Goal: Transaction & Acquisition: Purchase product/service

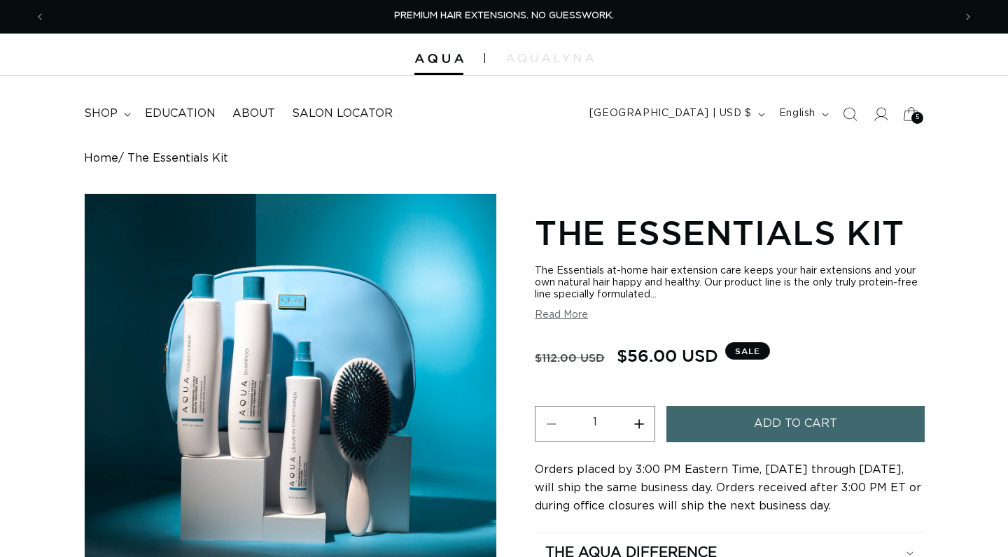
click at [921, 115] on div "5 5" at bounding box center [917, 118] width 12 height 12
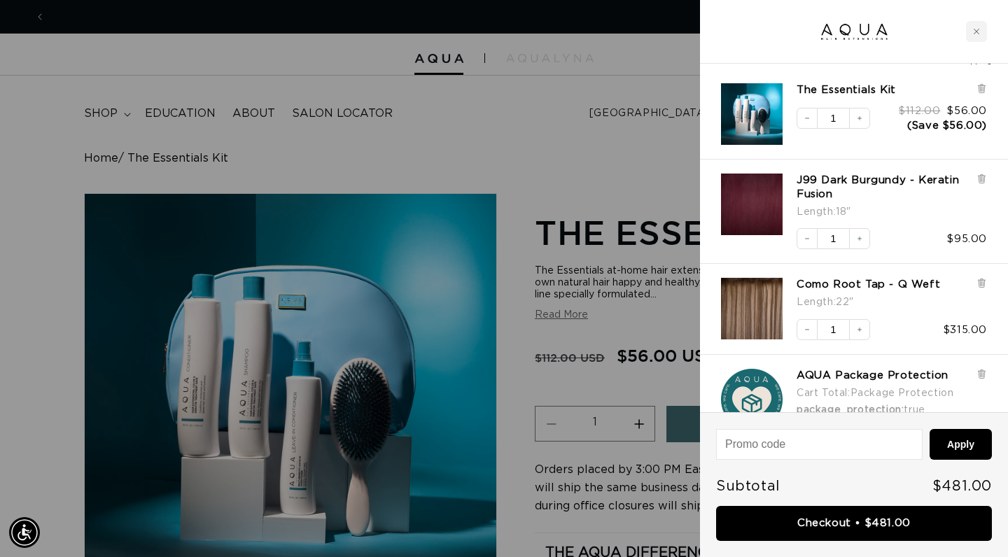
scroll to position [0, 1817]
click at [986, 181] on icon at bounding box center [982, 179] width 11 height 11
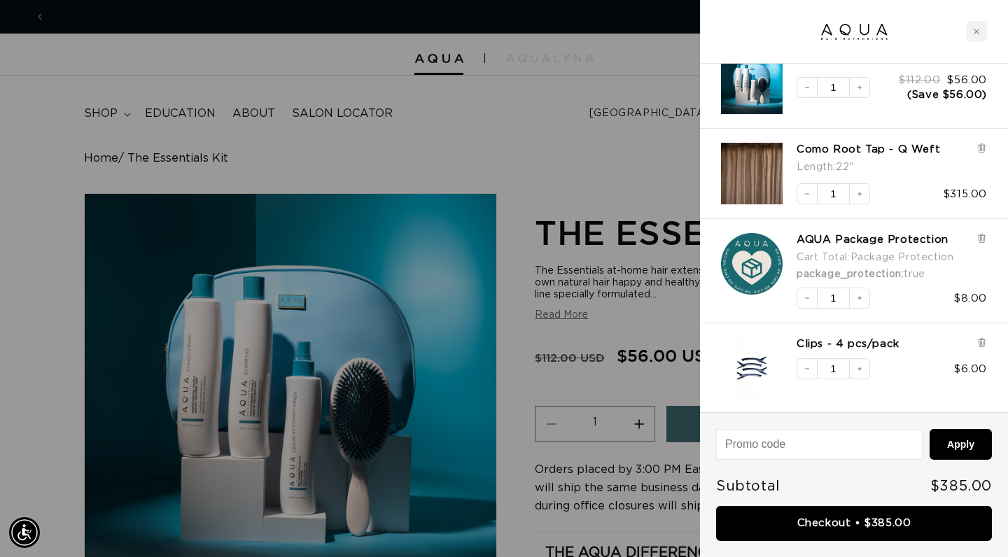
scroll to position [0, 909]
click at [608, 142] on div at bounding box center [504, 278] width 1008 height 557
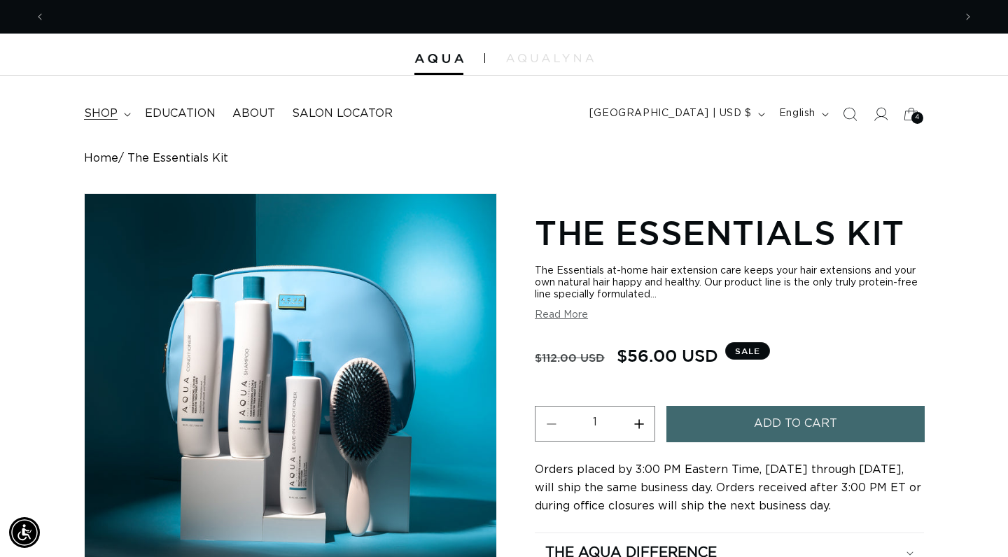
scroll to position [0, 1817]
click at [128, 113] on icon at bounding box center [127, 115] width 7 height 4
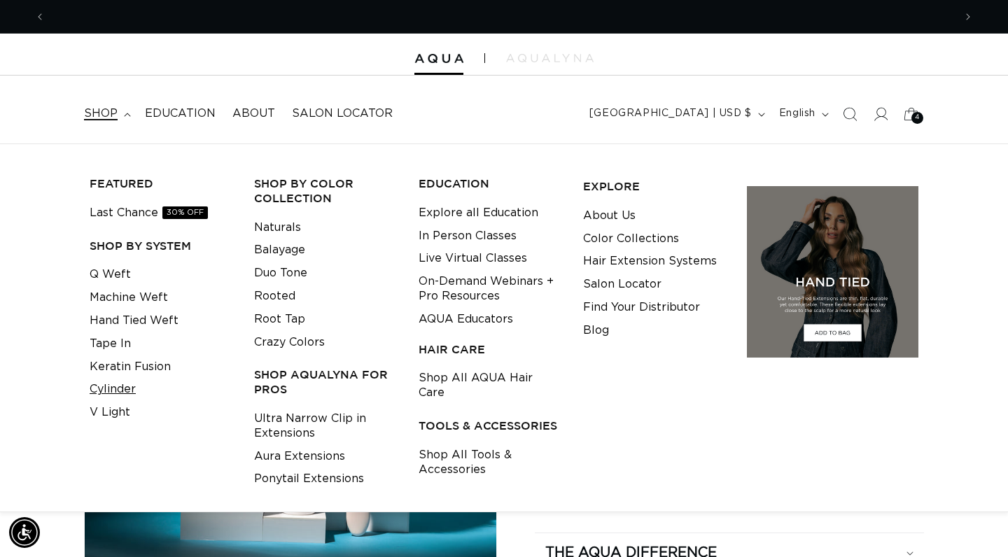
scroll to position [0, 909]
click at [113, 389] on link "Cylinder" at bounding box center [113, 389] width 46 height 23
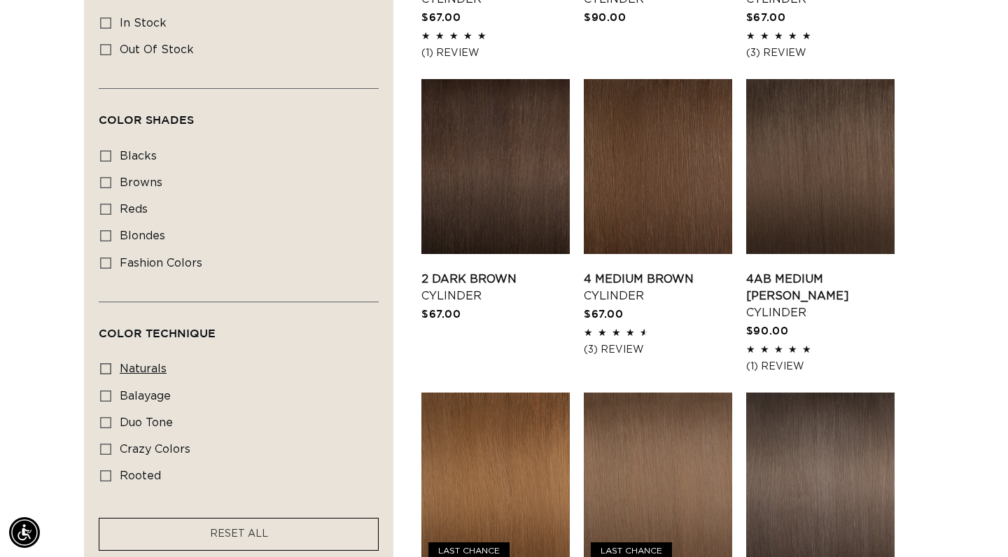
scroll to position [719, 0]
click at [130, 428] on span "duo tone" at bounding box center [146, 422] width 53 height 11
click at [111, 428] on input "duo tone duo tone (5 products)" at bounding box center [105, 422] width 11 height 11
checkbox input "true"
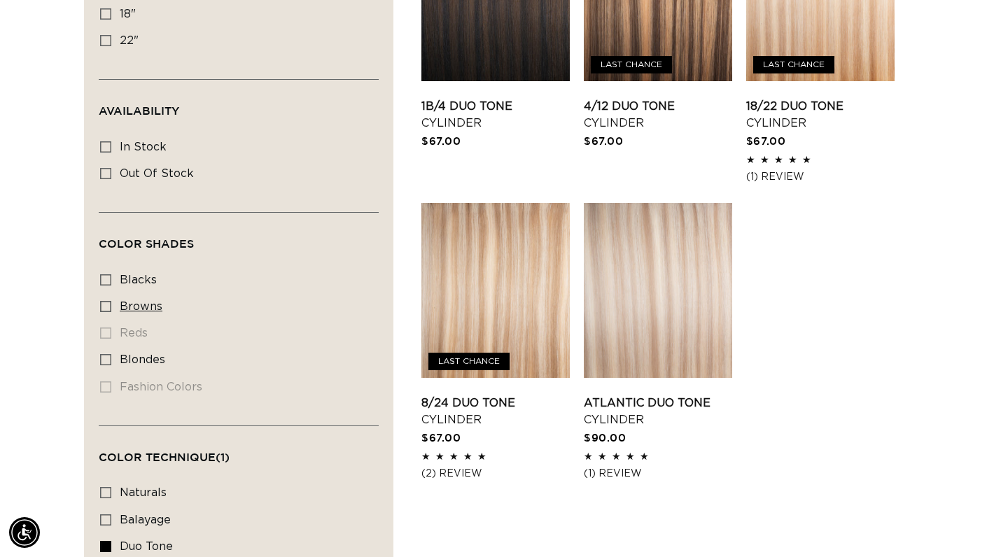
scroll to position [0, 1817]
click at [104, 309] on icon at bounding box center [105, 306] width 11 height 11
click at [104, 309] on input "browns browns (4 products)" at bounding box center [105, 306] width 11 height 11
checkbox input "true"
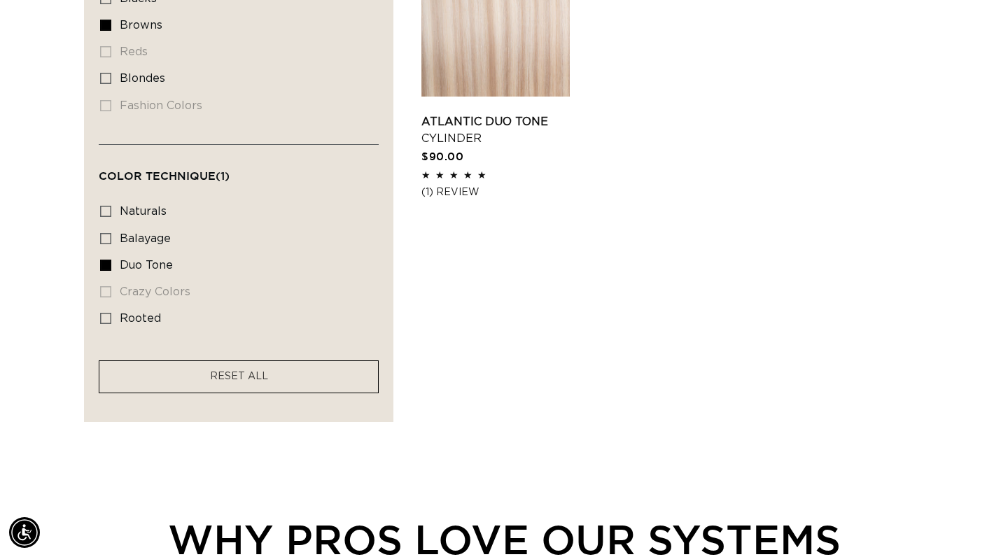
scroll to position [876, 0]
click at [105, 321] on icon at bounding box center [105, 318] width 11 height 11
click at [105, 321] on input "rooted rooted (4 products)" at bounding box center [105, 318] width 11 height 11
checkbox input "true"
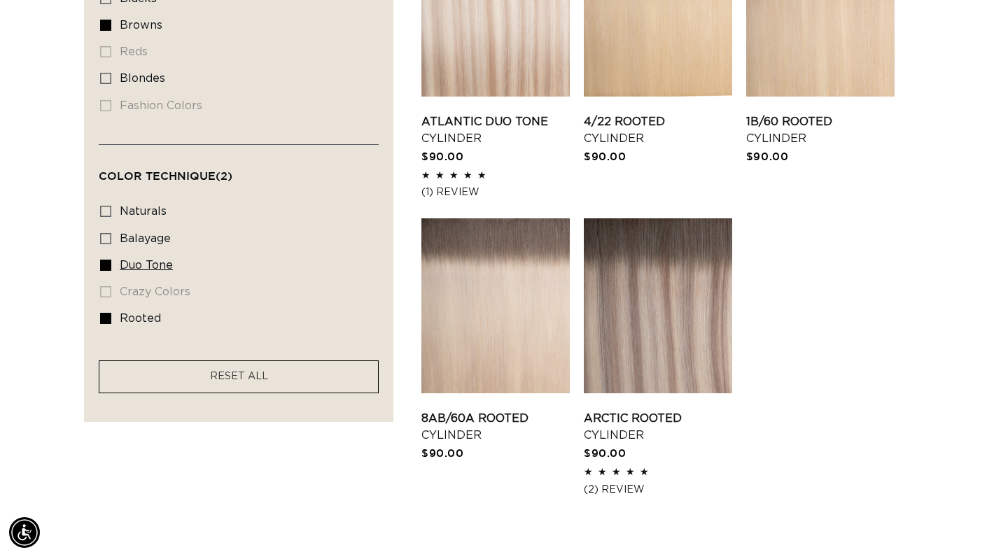
click at [104, 271] on icon at bounding box center [105, 265] width 11 height 11
click at [104, 271] on input "duo tone duo tone (4 products)" at bounding box center [105, 265] width 11 height 11
checkbox input "false"
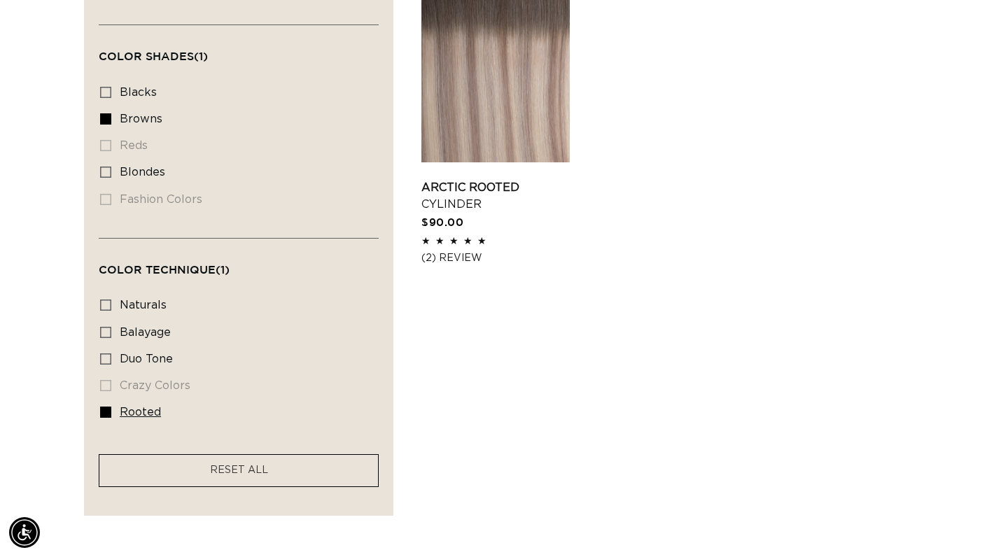
scroll to position [0, 909]
click at [109, 418] on icon at bounding box center [105, 412] width 11 height 11
click at [109, 418] on input "rooted rooted (4 products)" at bounding box center [105, 412] width 11 height 11
checkbox input "false"
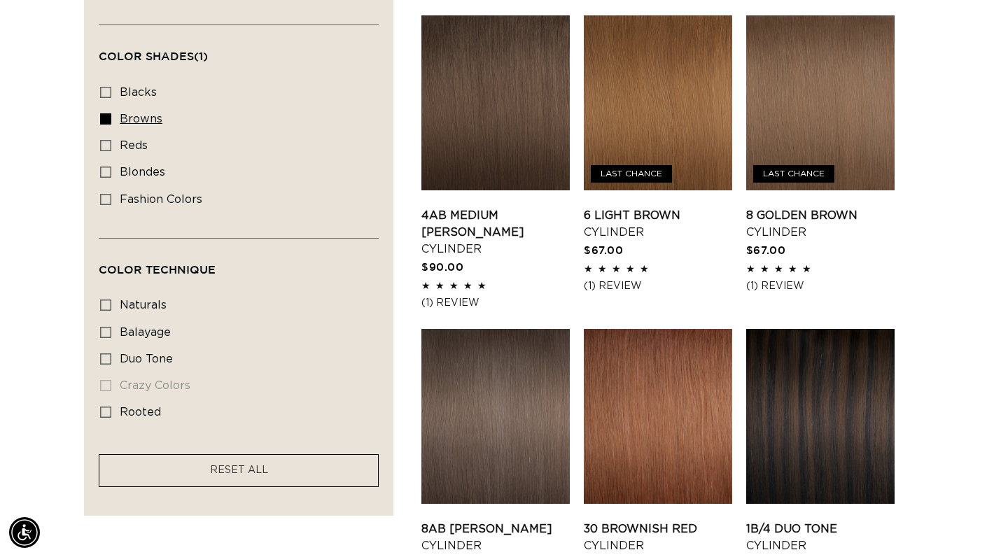
click at [103, 123] on icon at bounding box center [105, 118] width 11 height 11
click at [103, 123] on input "browns browns (20 products)" at bounding box center [105, 118] width 11 height 11
checkbox input "false"
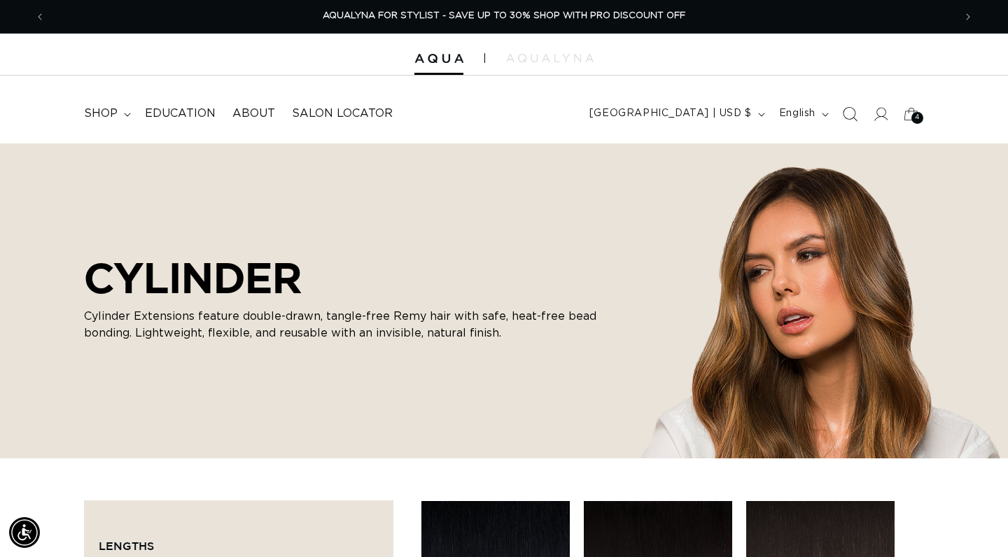
click at [853, 116] on icon "Search" at bounding box center [849, 113] width 15 height 15
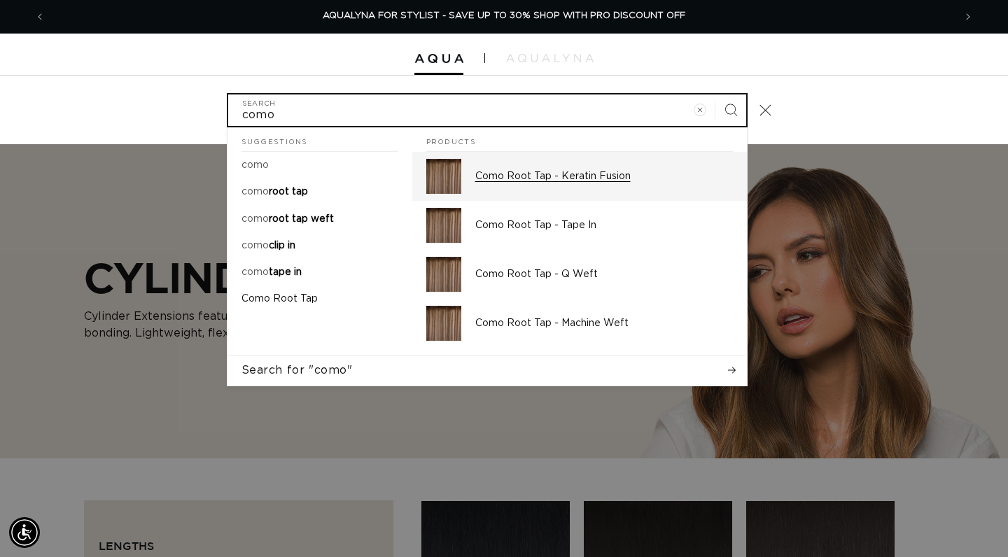
type input "como"
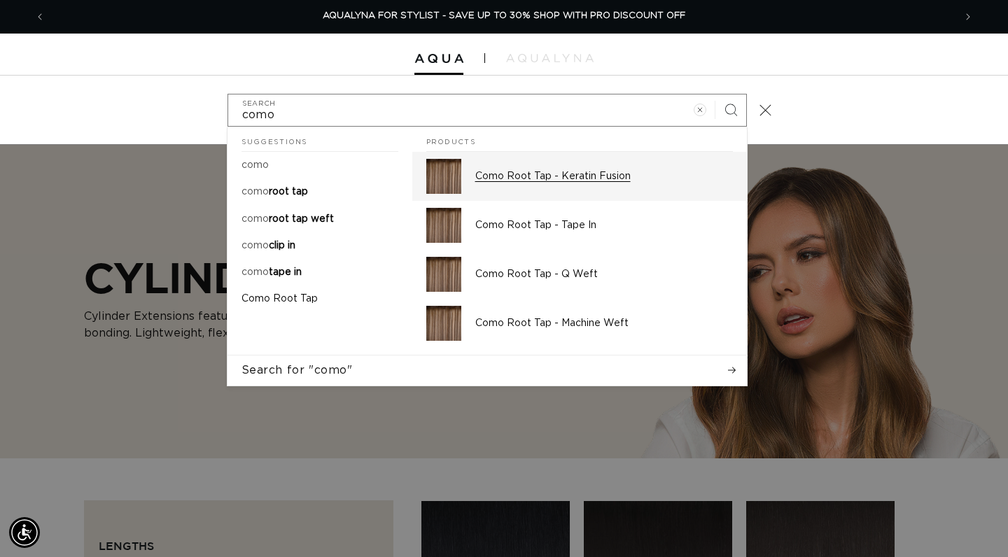
click at [598, 177] on p "Como Root Tap - Keratin Fusion" at bounding box center [604, 176] width 258 height 13
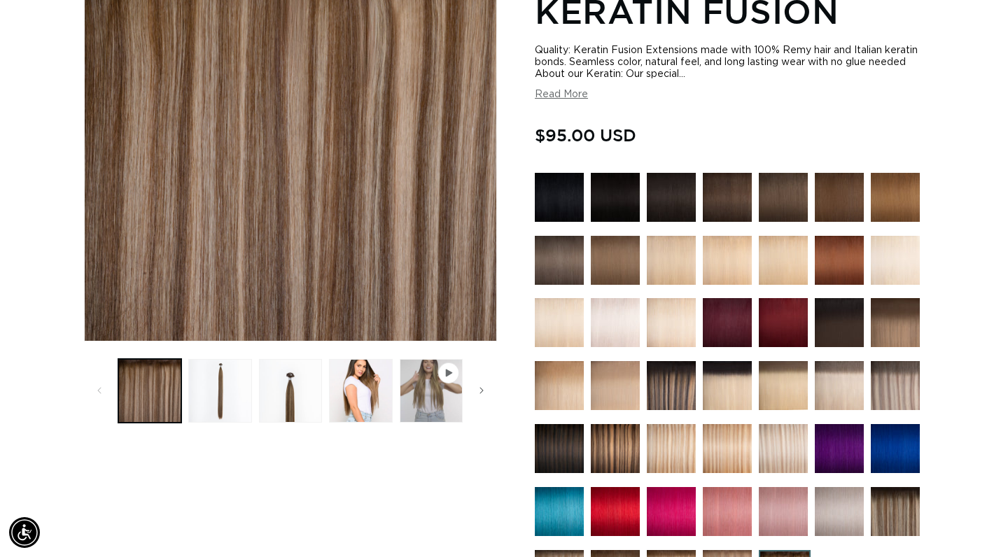
scroll to position [0, 1817]
click at [232, 395] on button "Load image 2 in gallery view" at bounding box center [219, 390] width 63 height 63
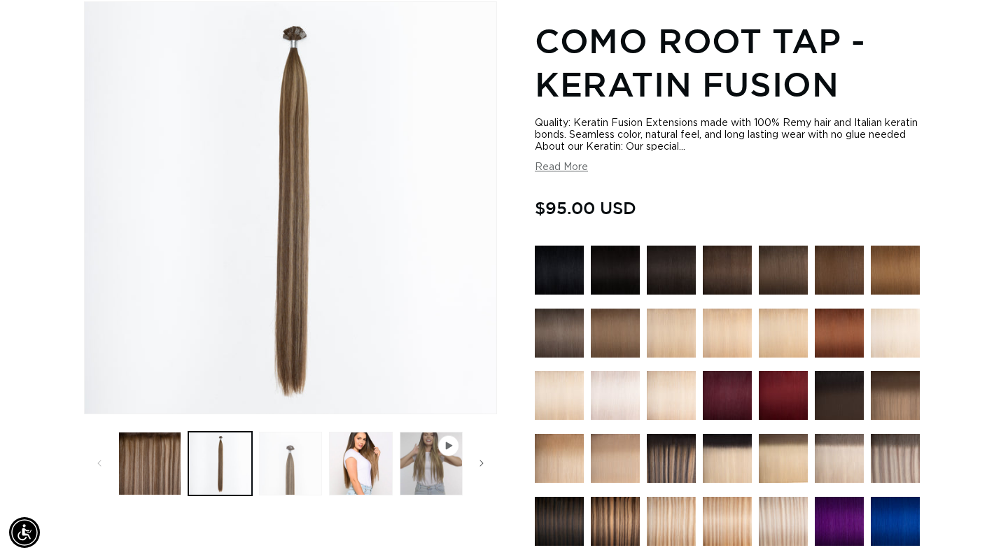
scroll to position [0, 0]
click at [298, 473] on button "Load image 3 in gallery view" at bounding box center [290, 463] width 63 height 63
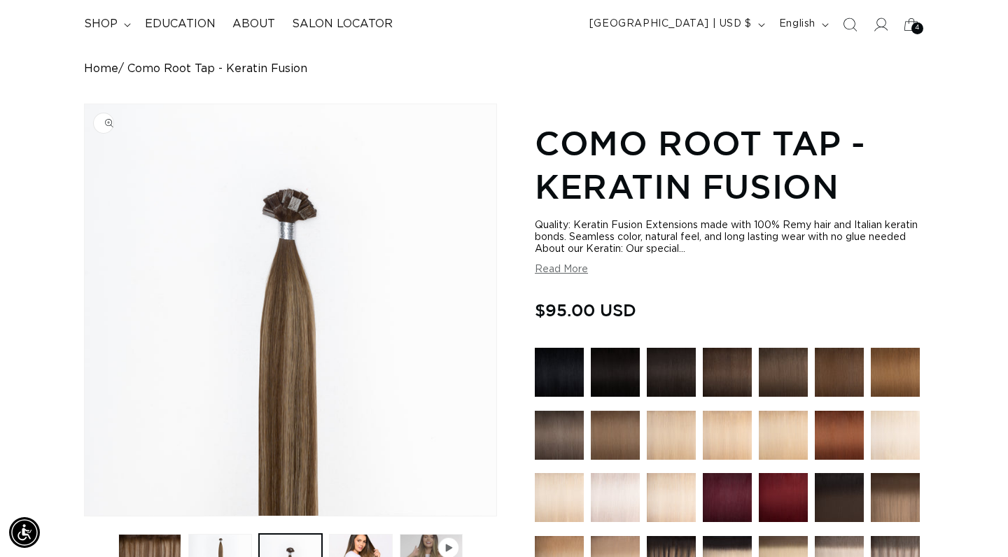
scroll to position [104, 0]
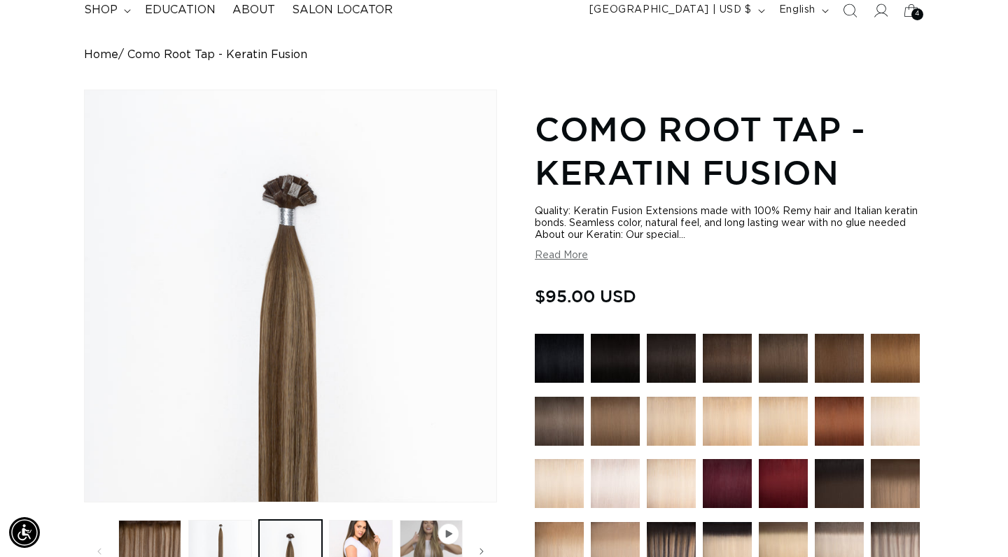
click at [554, 256] on button "Read More" at bounding box center [561, 256] width 53 height 12
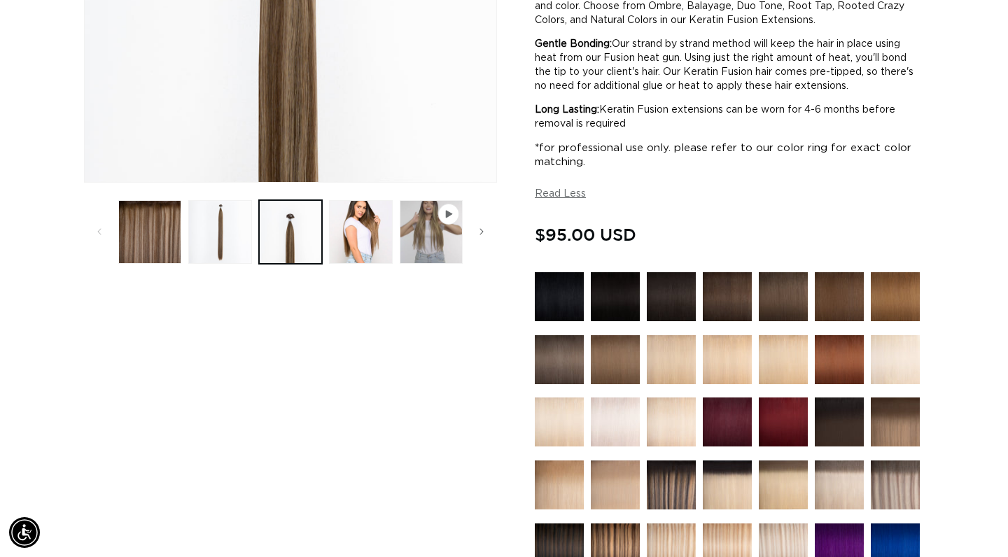
scroll to position [0, 909]
click at [367, 237] on button "Load image 4 in gallery view" at bounding box center [360, 231] width 63 height 63
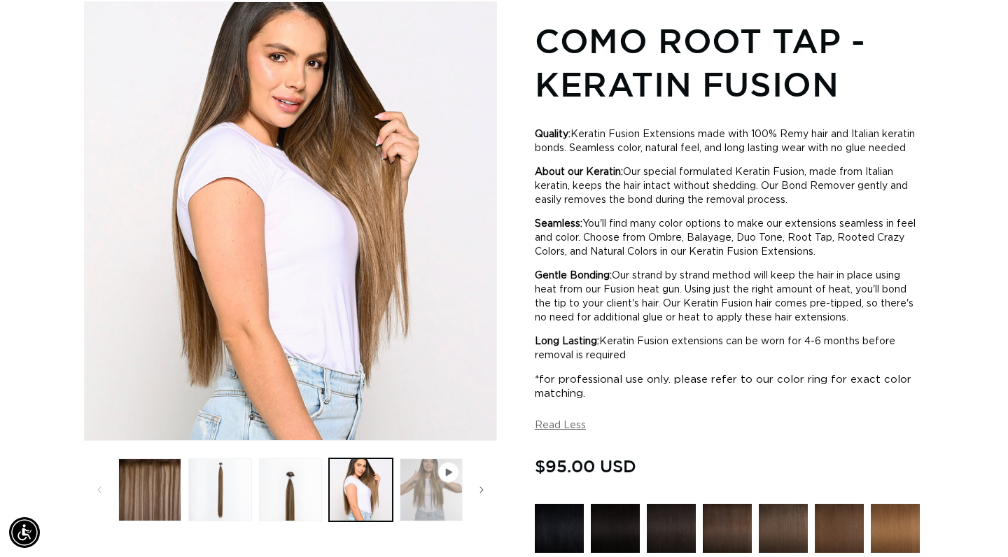
scroll to position [0, 0]
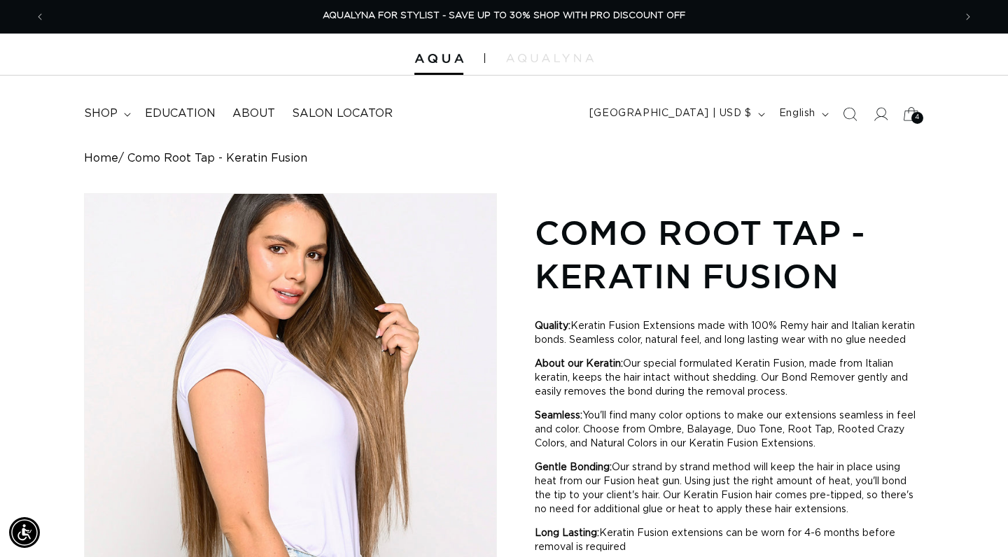
click at [914, 117] on div "4 4" at bounding box center [917, 118] width 12 height 12
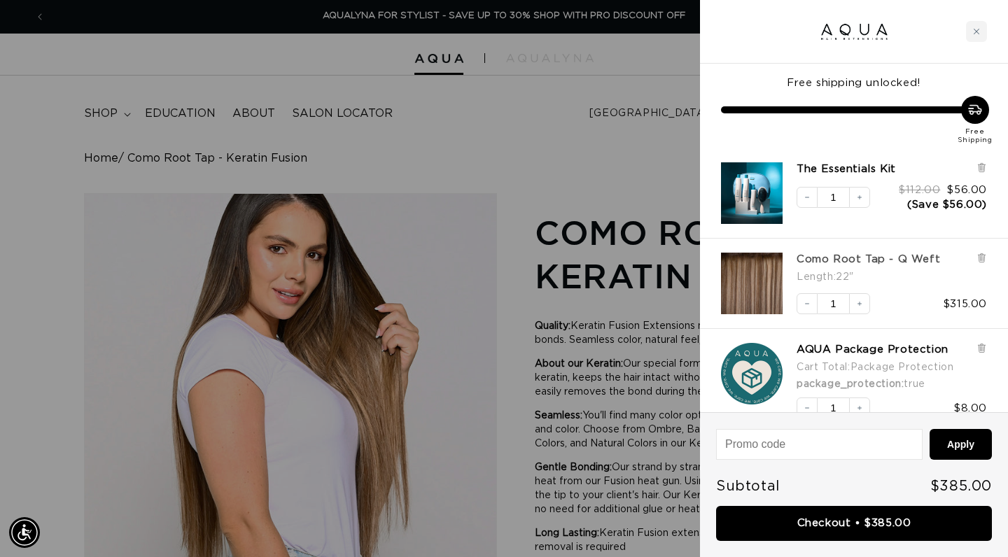
click at [862, 261] on link "Como Root Tap - Q Weft" at bounding box center [869, 260] width 144 height 14
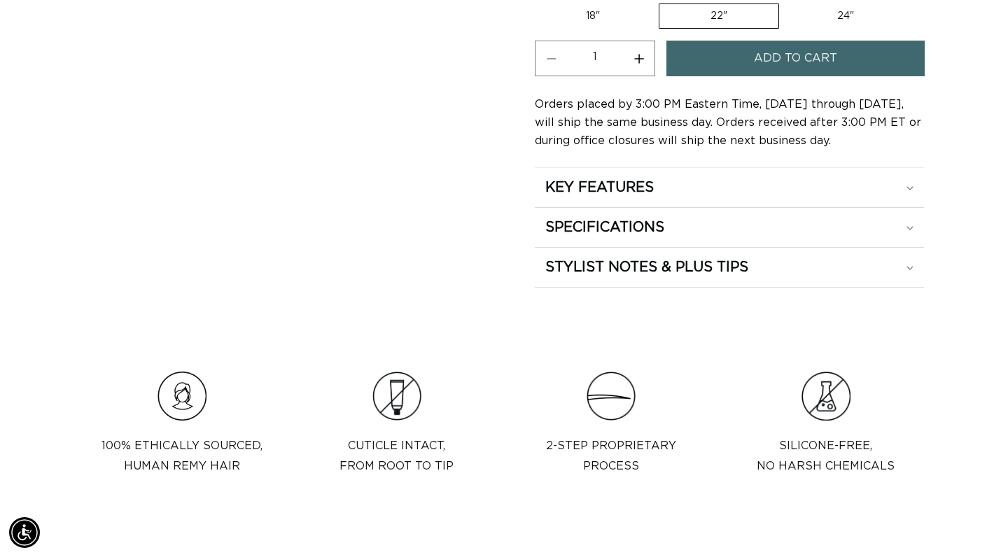
scroll to position [840, 0]
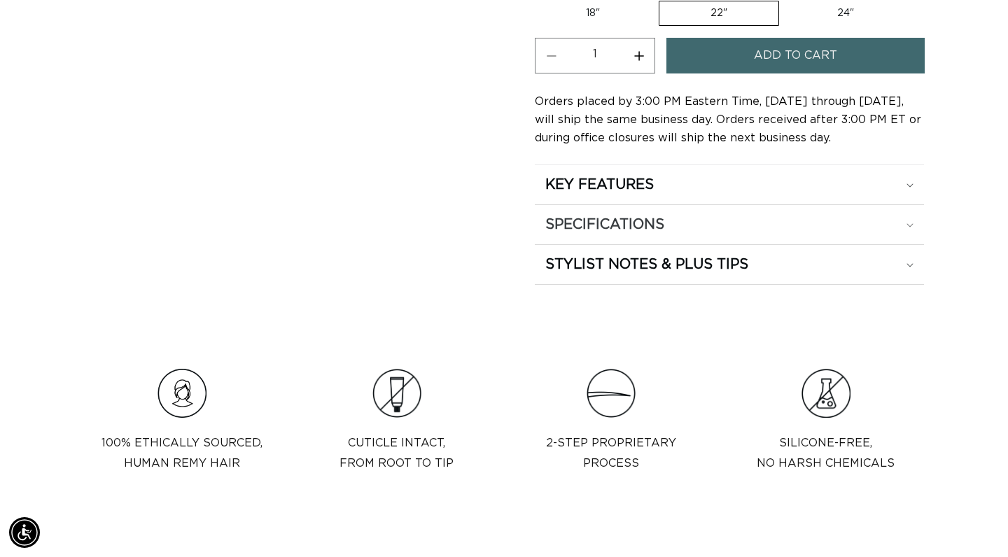
click at [787, 216] on div "SPECIFICATIONS" at bounding box center [729, 225] width 368 height 18
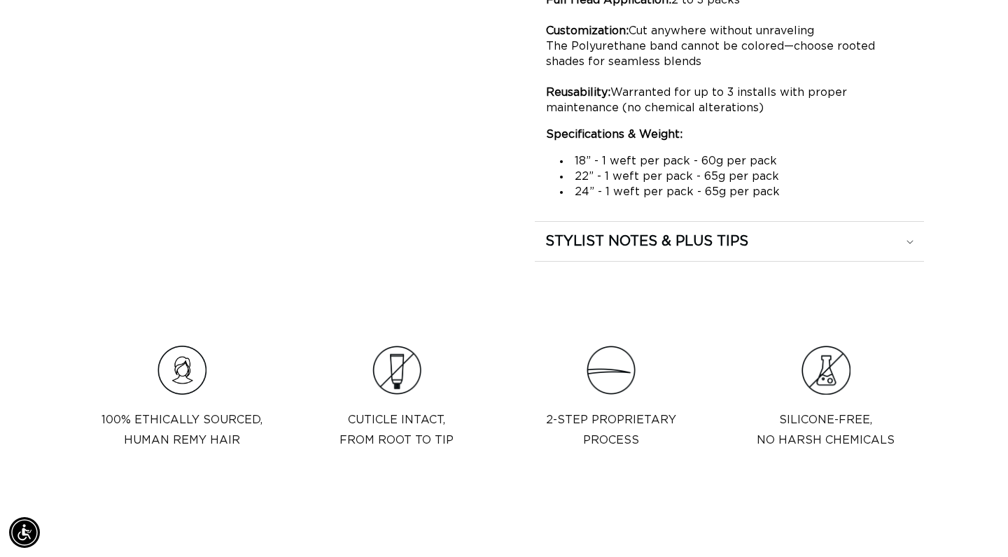
scroll to position [1273, 0]
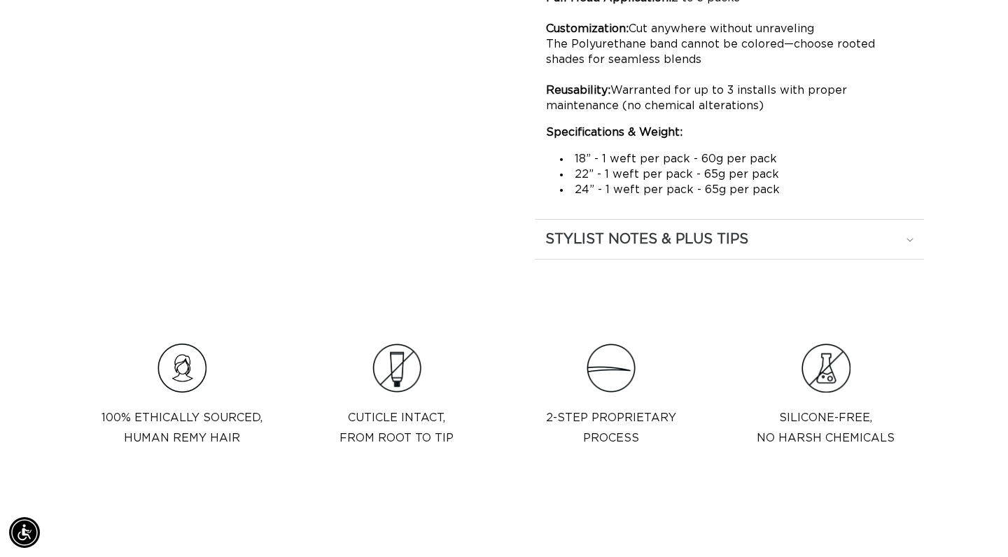
click at [748, 246] on h2 "STYLIST NOTES & PLUS TIPS" at bounding box center [646, 239] width 203 height 18
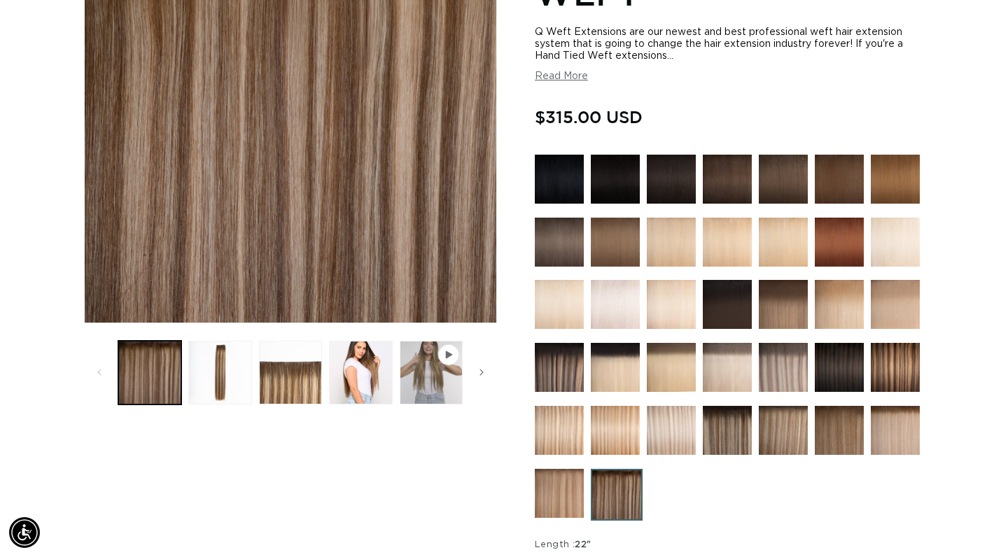
scroll to position [0, 0]
click at [417, 369] on button "Play video 1 in gallery view" at bounding box center [431, 372] width 63 height 63
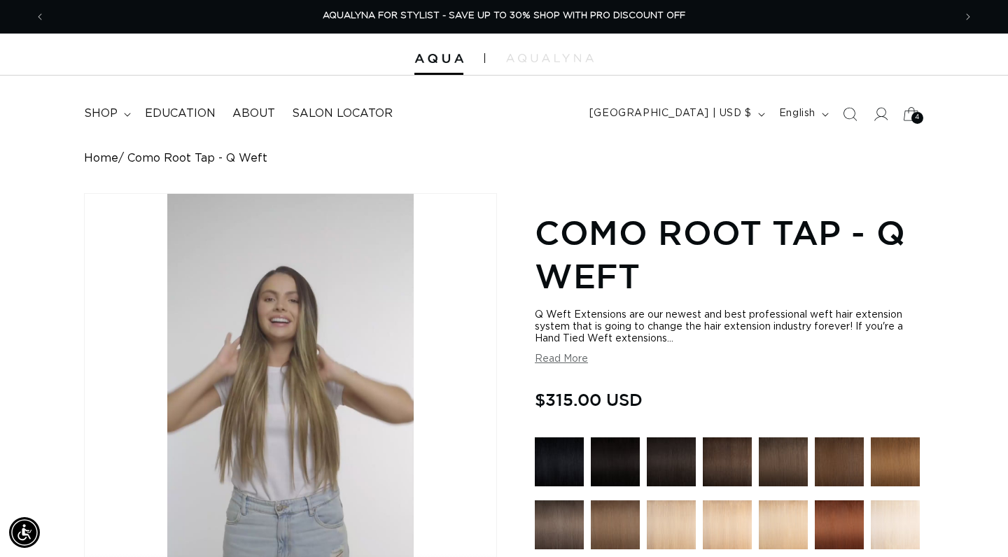
click at [914, 120] on div "4 4" at bounding box center [917, 118] width 12 height 12
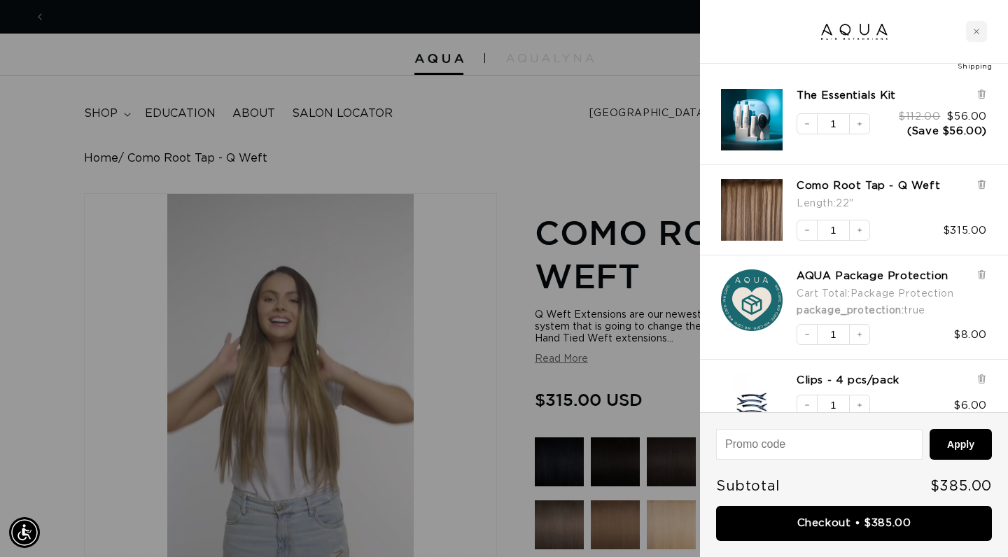
scroll to position [54, 0]
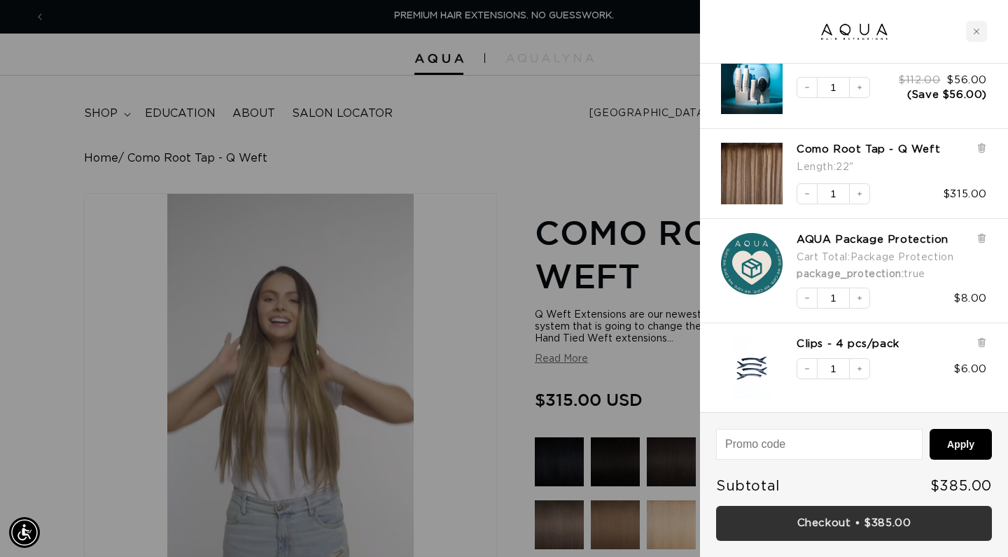
click at [808, 530] on link "Checkout • $385.00" at bounding box center [854, 524] width 276 height 36
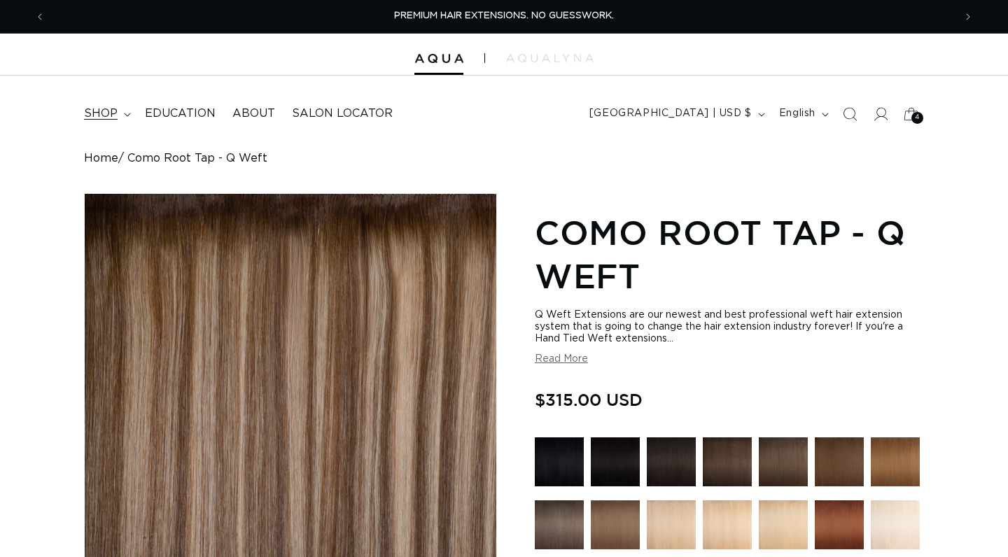
click at [122, 116] on summary "shop" at bounding box center [106, 114] width 61 height 32
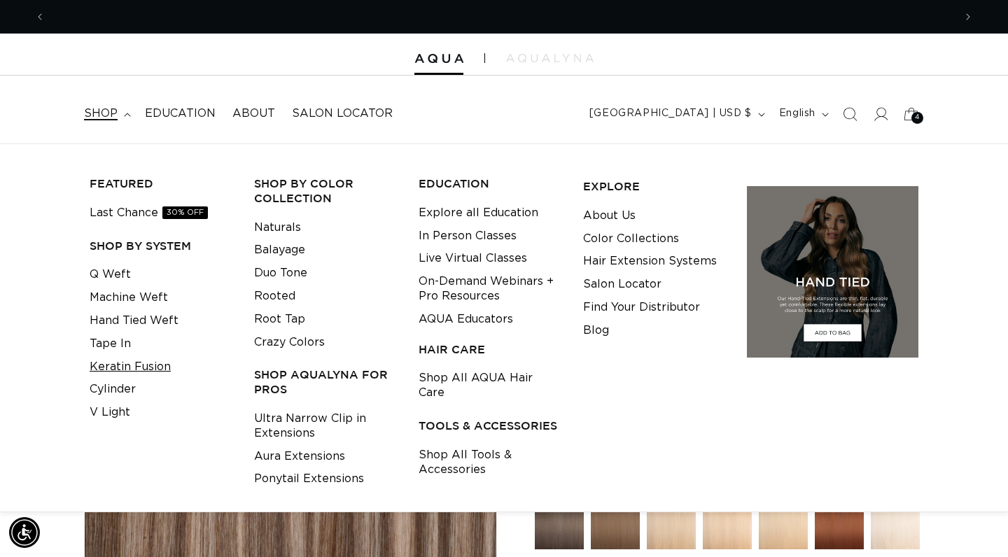
scroll to position [0, 909]
click at [118, 367] on link "Keratin Fusion" at bounding box center [130, 367] width 81 height 23
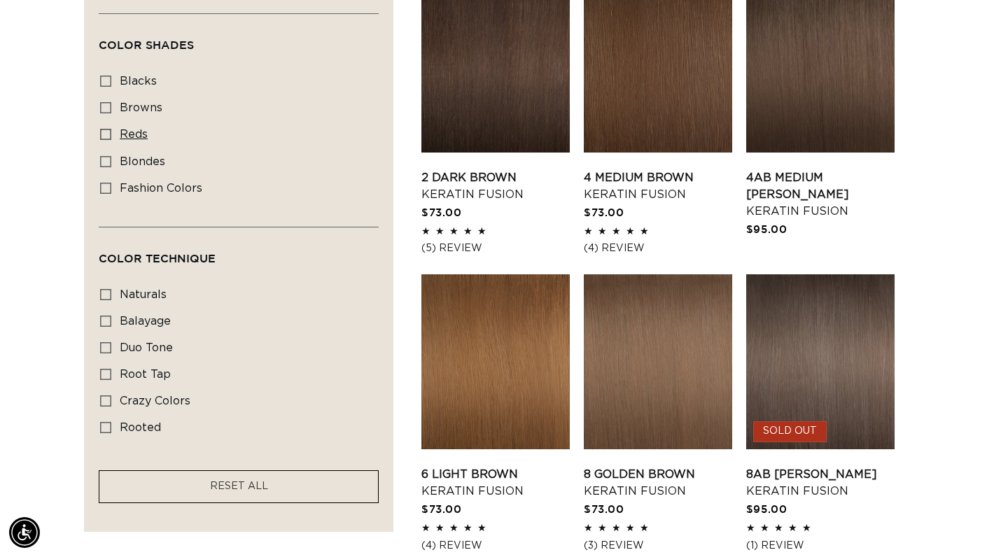
scroll to position [0, 1817]
click at [103, 140] on icon at bounding box center [105, 134] width 11 height 11
click at [103, 140] on input "reds reds (3 products)" at bounding box center [105, 134] width 11 height 11
checkbox input "true"
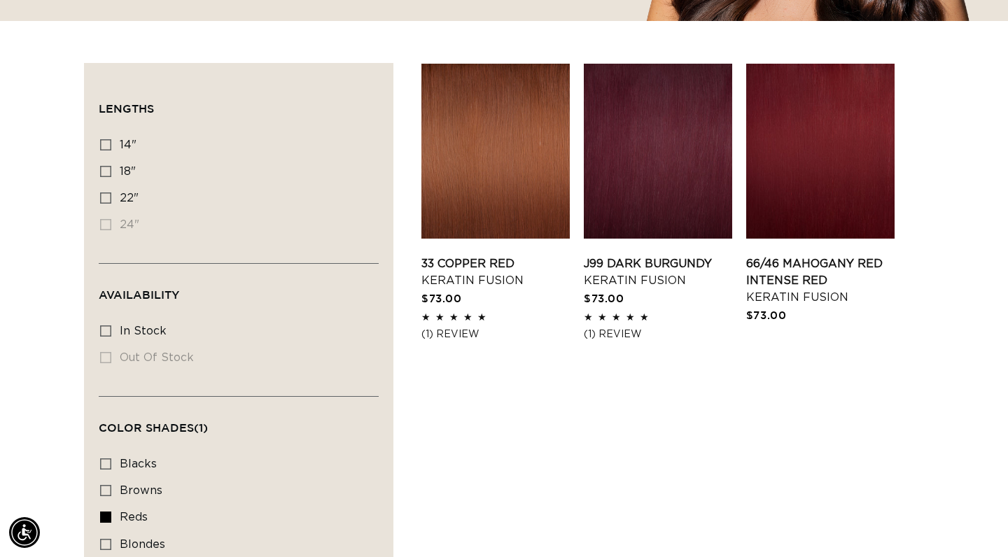
scroll to position [437, 0]
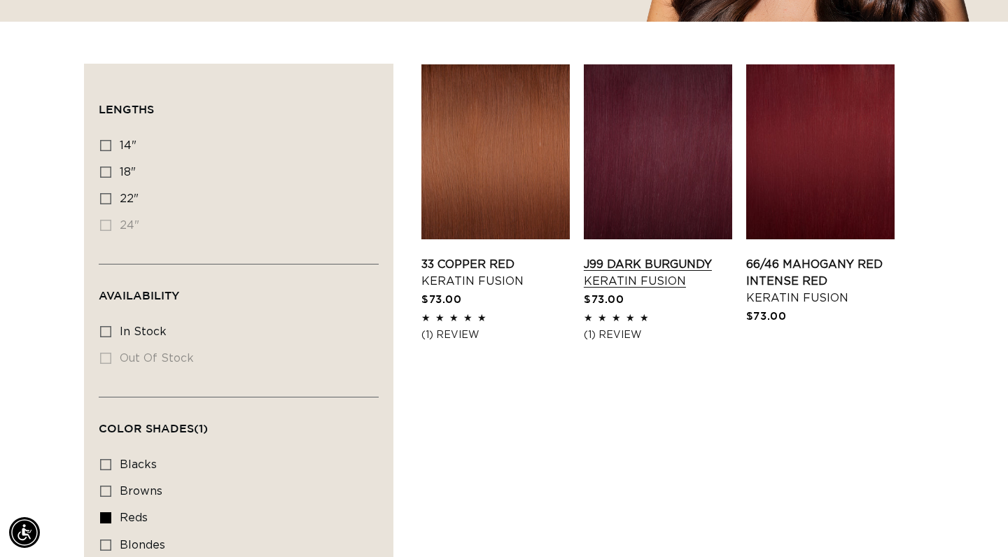
click at [675, 256] on link "J99 Dark Burgundy Keratin Fusion" at bounding box center [658, 273] width 148 height 34
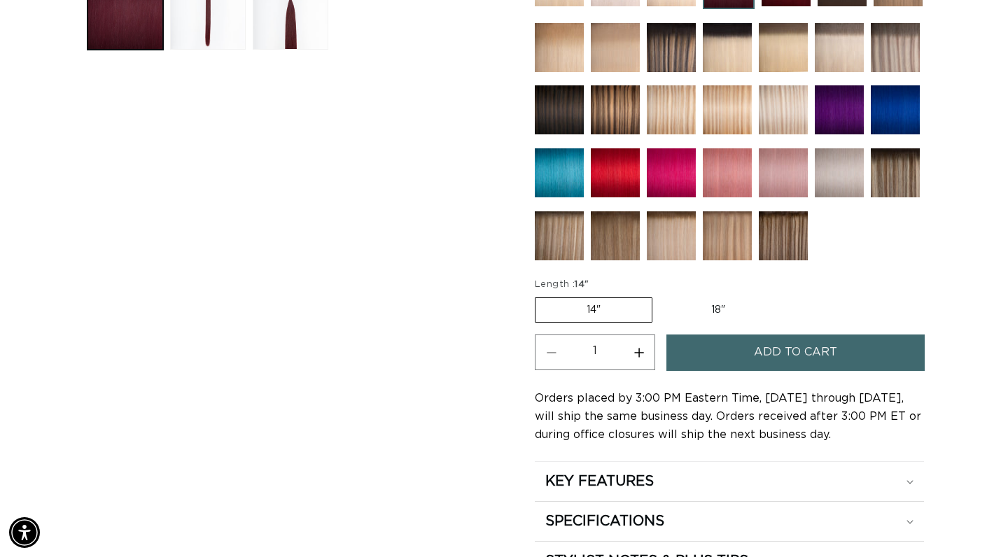
click at [732, 304] on label "18" Variant sold out or unavailable" at bounding box center [718, 310] width 116 height 24
click at [660, 295] on input "18" Variant sold out or unavailable" at bounding box center [659, 295] width 1 height 1
radio input "true"
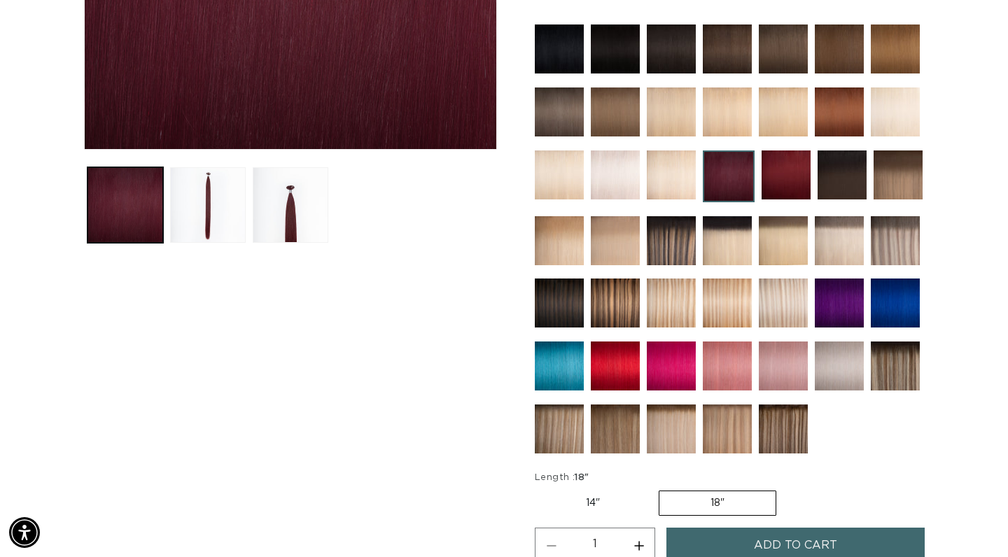
scroll to position [0, 1817]
click at [839, 310] on img at bounding box center [839, 303] width 49 height 49
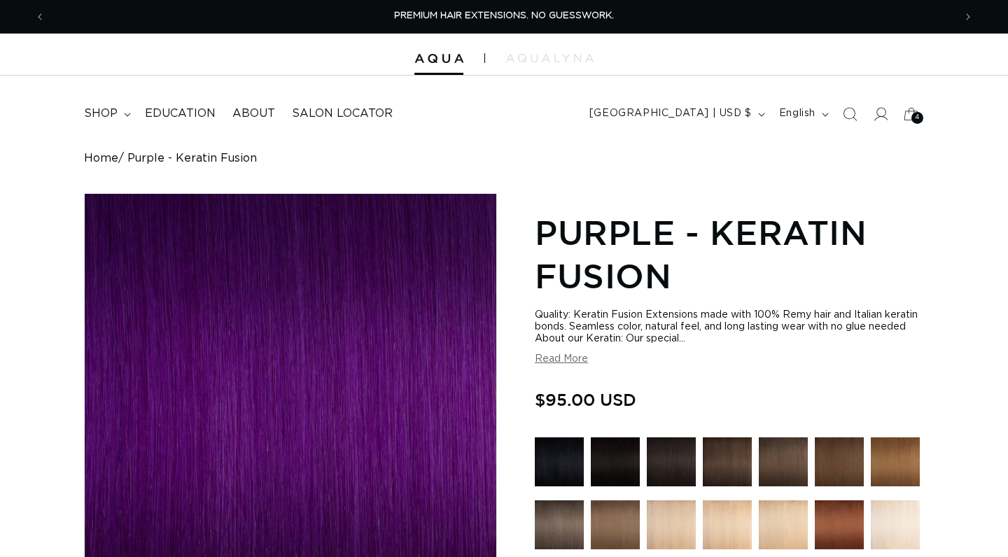
scroll to position [653, 0]
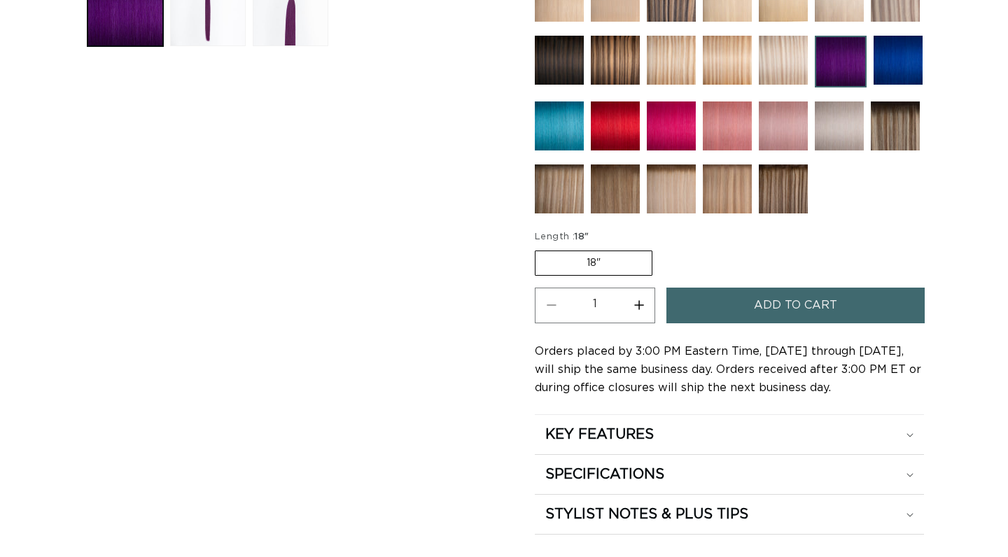
click at [774, 134] on img at bounding box center [783, 126] width 49 height 49
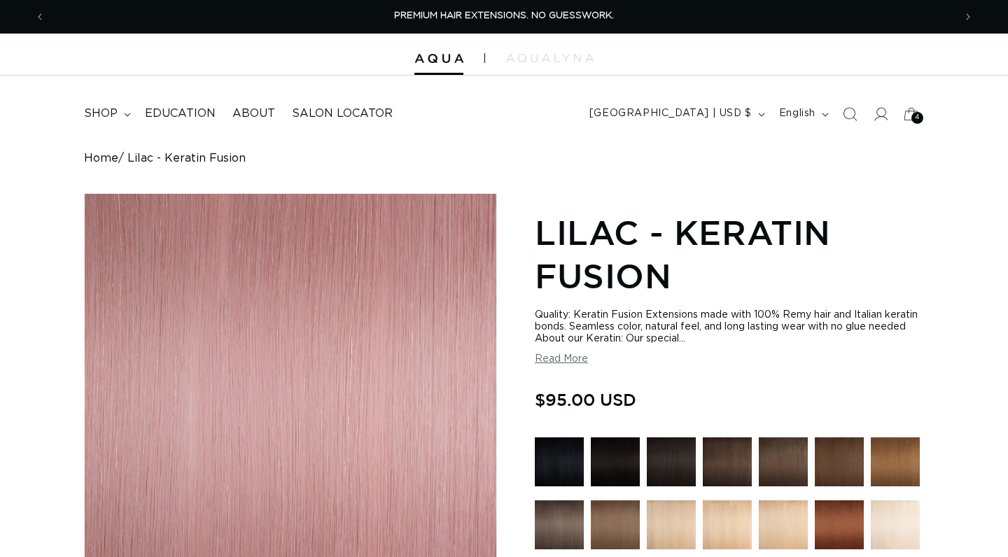
drag, startPoint x: 0, startPoint y: 0, endPoint x: 716, endPoint y: 179, distance: 738.2
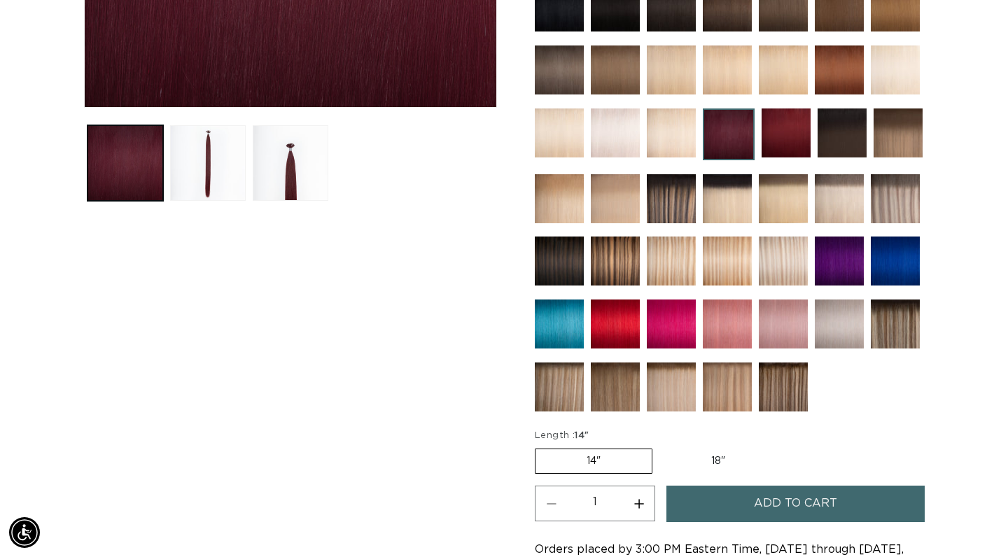
scroll to position [0, 909]
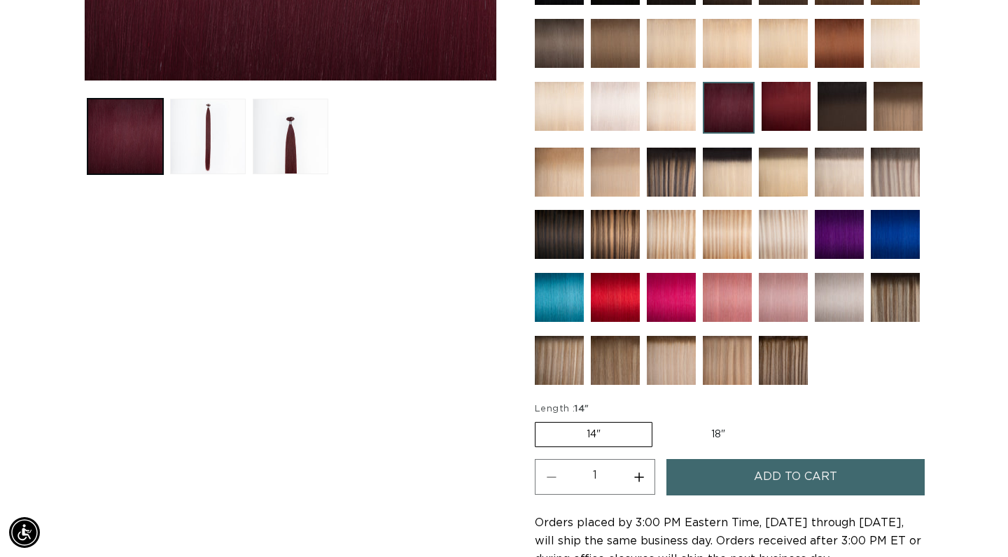
click at [711, 434] on label "18" Variant sold out or unavailable" at bounding box center [718, 435] width 116 height 24
click at [660, 420] on input "18" Variant sold out or unavailable" at bounding box center [659, 419] width 1 height 1
radio input "true"
